Goal: Navigation & Orientation: Find specific page/section

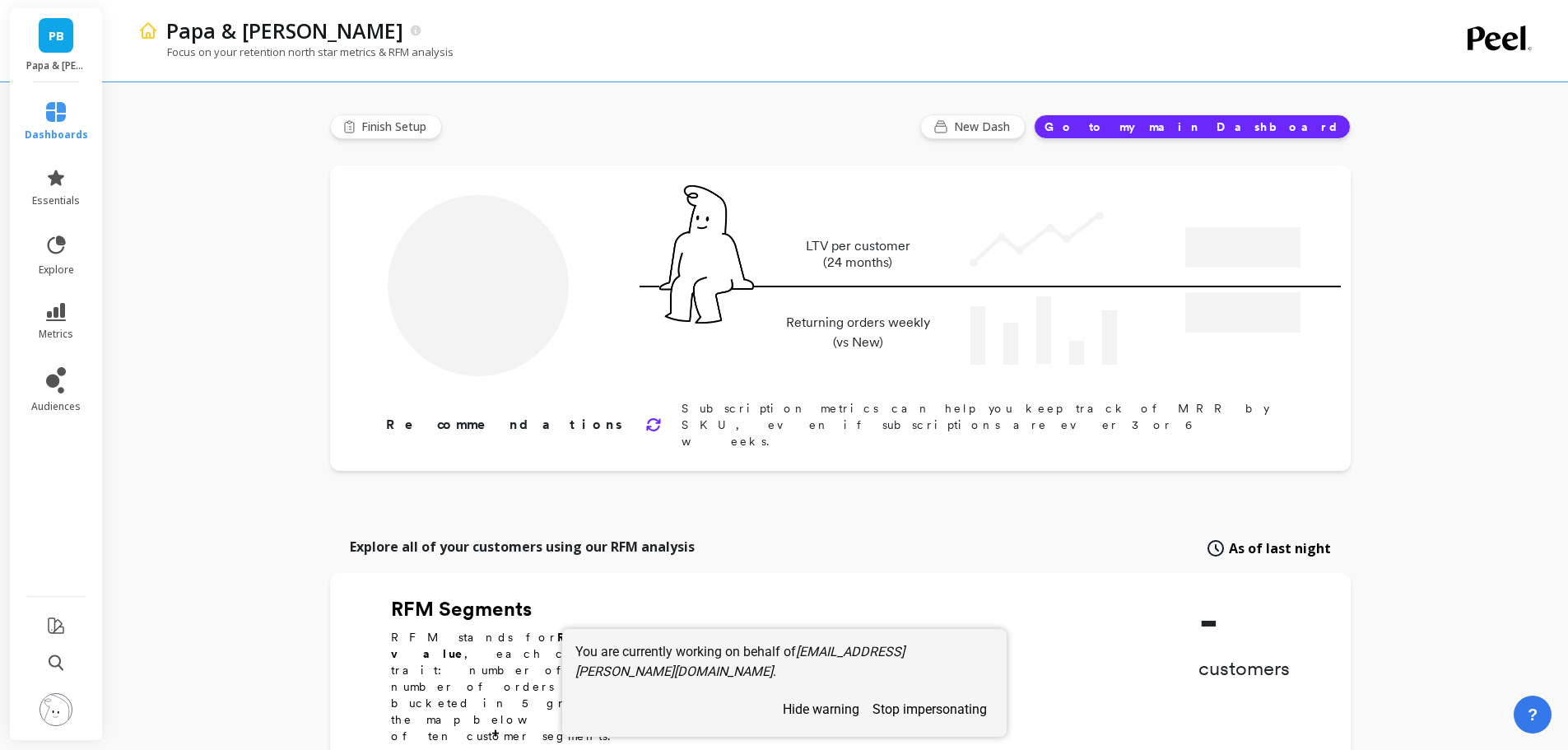
type input "Champions"
type input "5563"
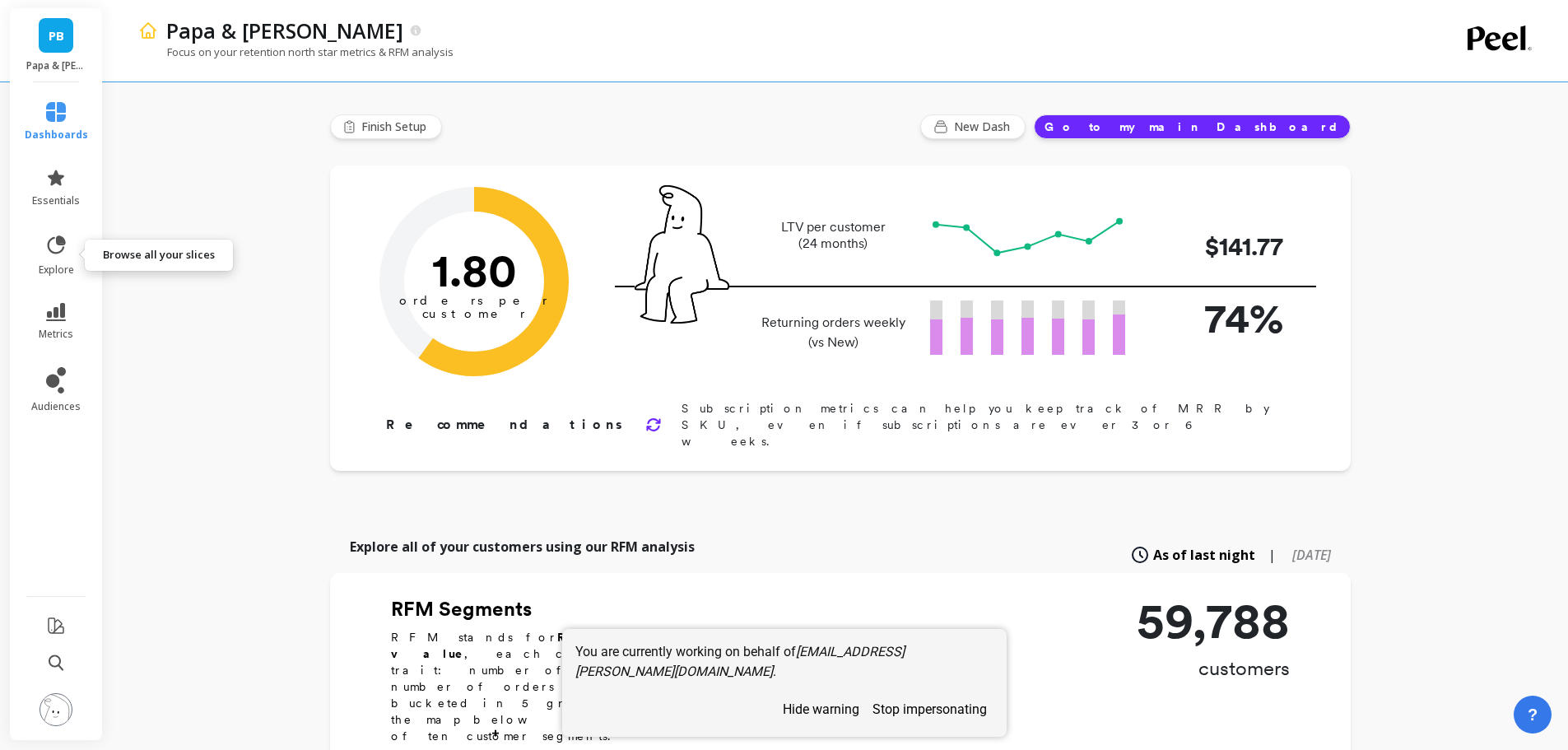
click at [65, 242] on icon at bounding box center [57, 245] width 18 height 18
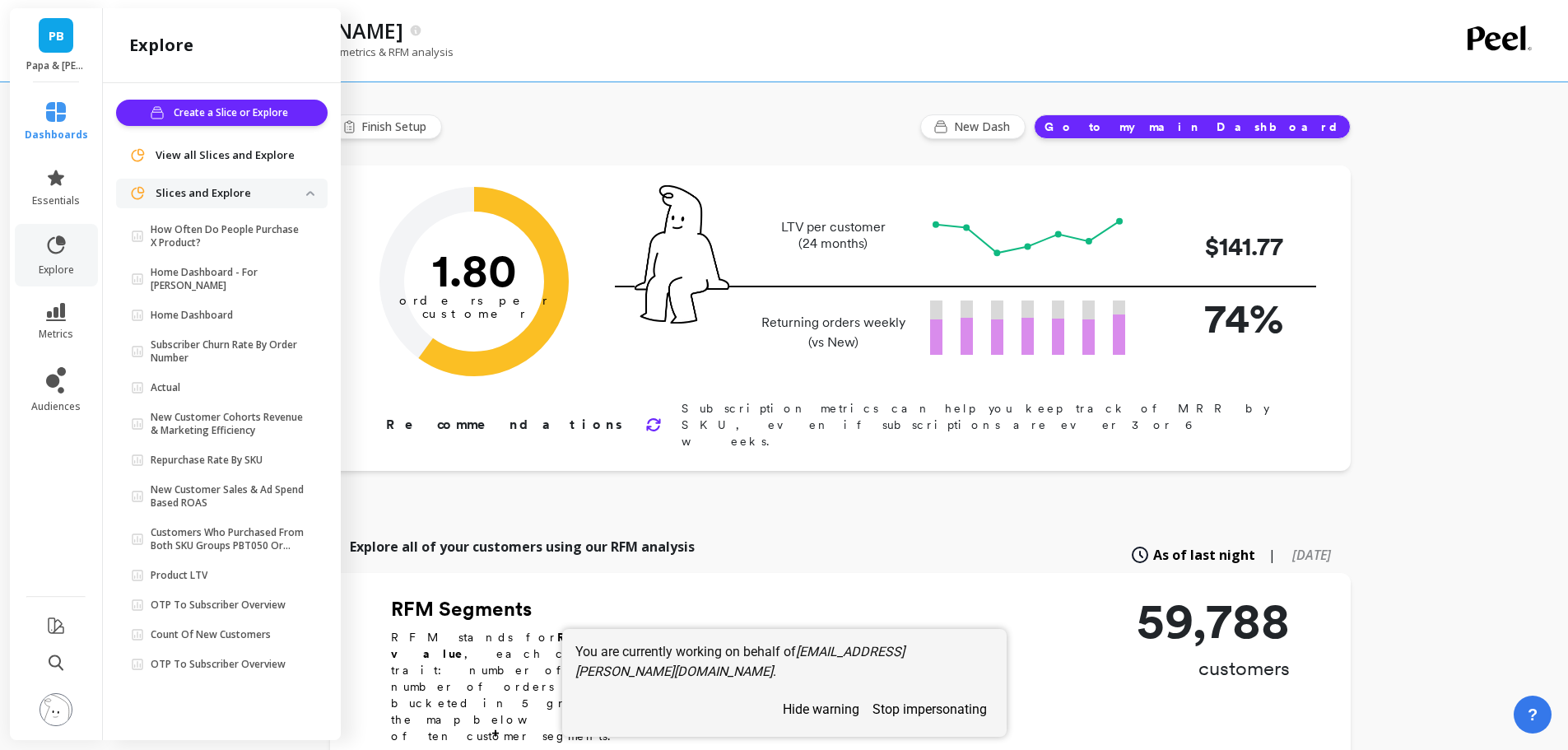
click at [204, 275] on p "Home Dashboard - For [PERSON_NAME]" at bounding box center [228, 279] width 156 height 26
